Goal: Task Accomplishment & Management: Manage account settings

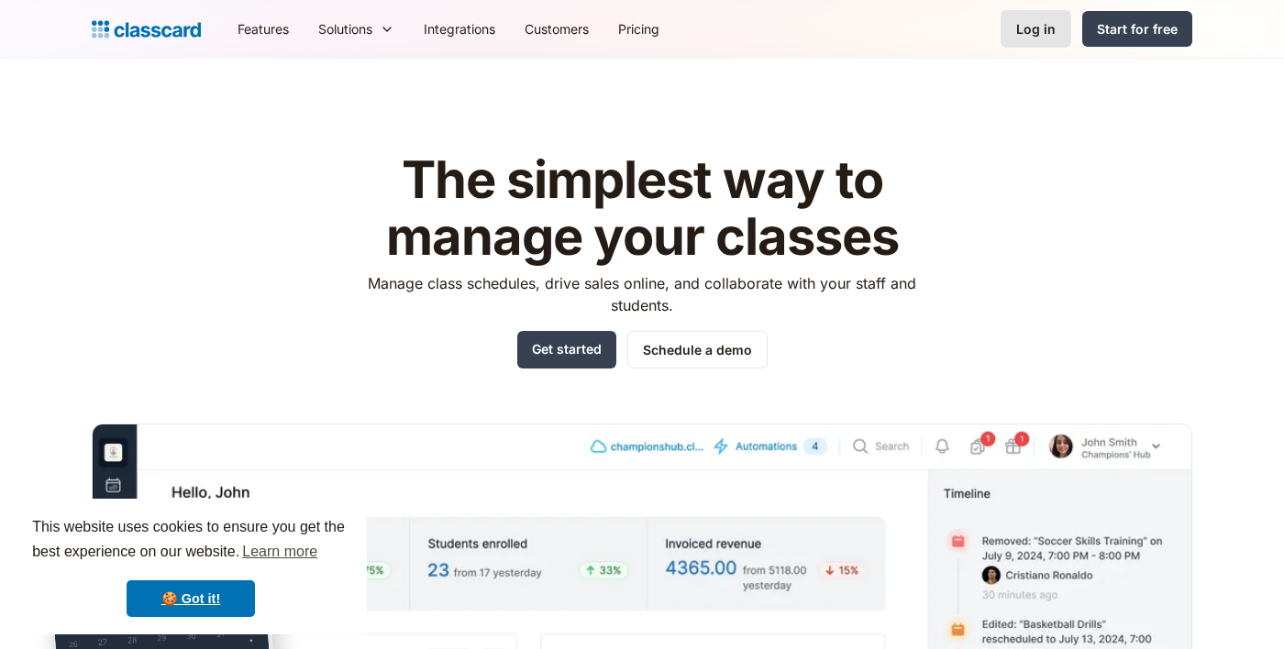
click at [1048, 34] on div "Log in" at bounding box center [1035, 28] width 39 height 19
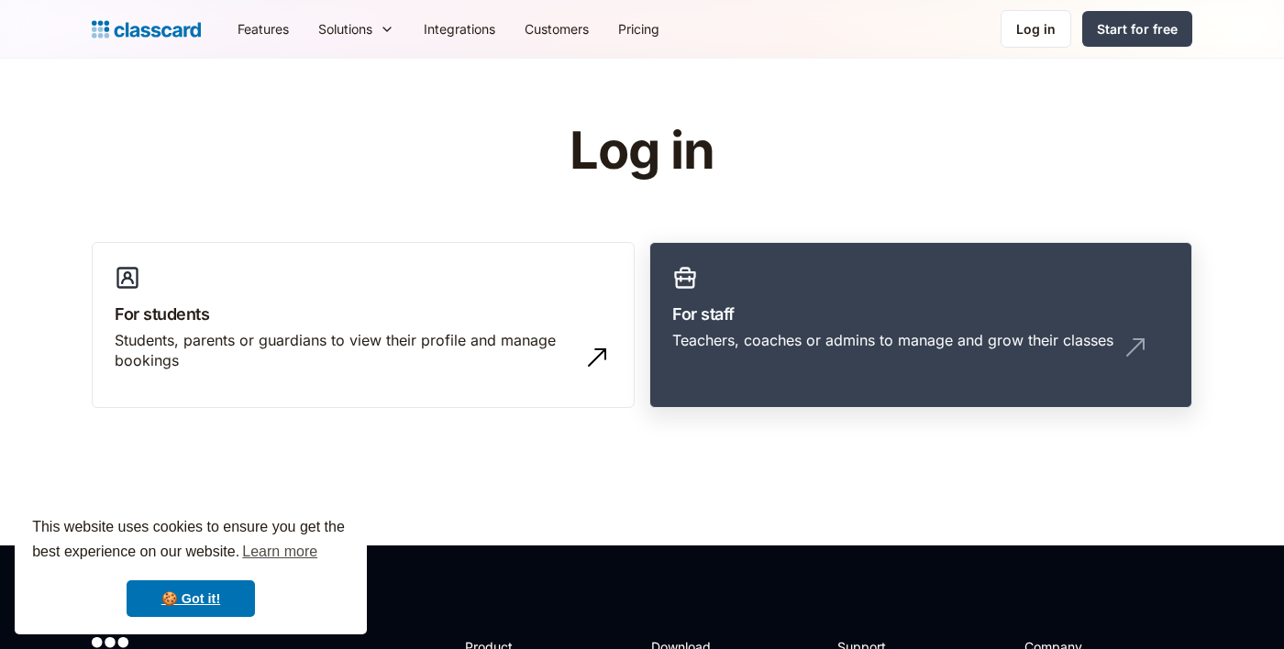
click at [752, 357] on div "Teachers, coaches or admins to manage and grow their classes" at bounding box center [920, 347] width 497 height 35
